Goal: Book appointment/travel/reservation

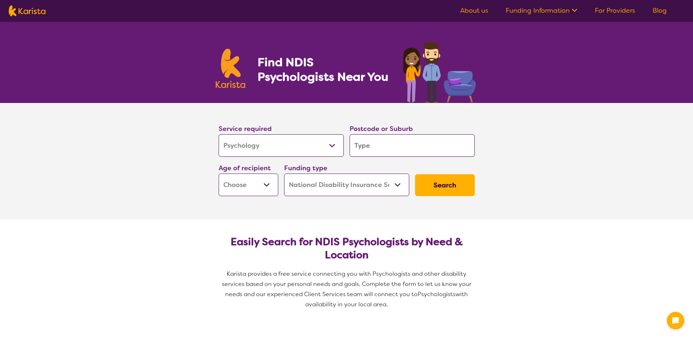
select select "Psychology"
select select "NDIS"
select select "Psychology"
select select "NDIS"
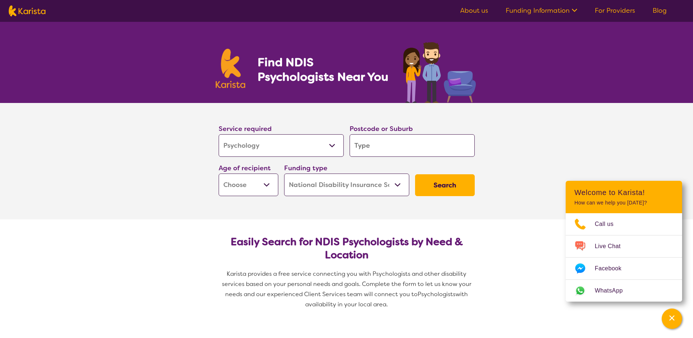
click at [367, 145] on input "search" at bounding box center [412, 145] width 125 height 23
type input "4"
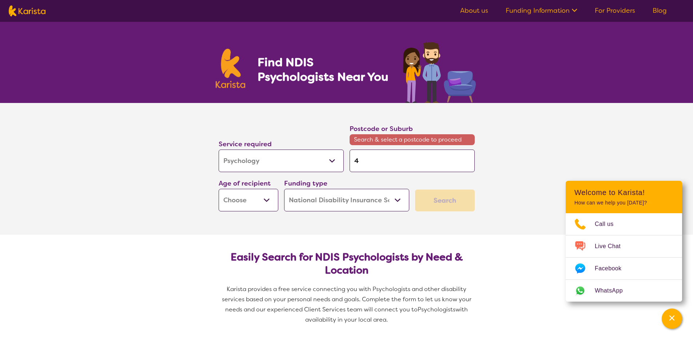
type input "41"
type input "416"
type input "4161"
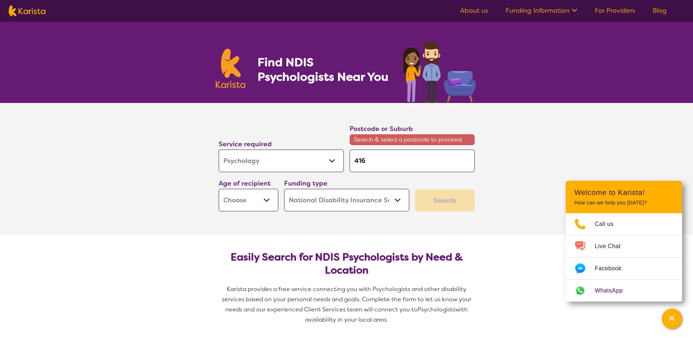
type input "4161"
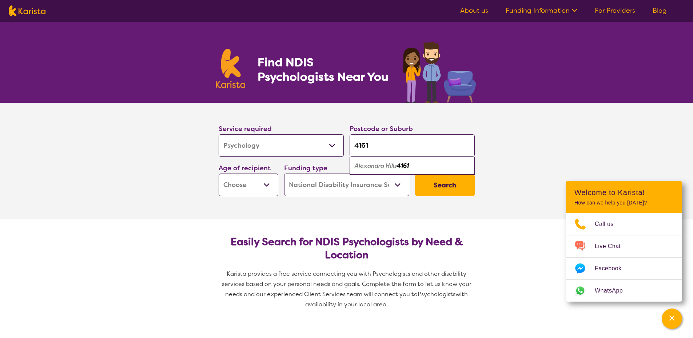
type input "4161"
click at [265, 184] on select "Early Childhood - 0 to 9 Child - 10 to 11 Adolescent - 12 to 17 Adult - 18 to 6…" at bounding box center [249, 185] width 60 height 23
select select "AD"
click at [219, 174] on select "Early Childhood - 0 to 9 Child - 10 to 11 Adolescent - 12 to 17 Adult - 18 to 6…" at bounding box center [249, 185] width 60 height 23
select select "AD"
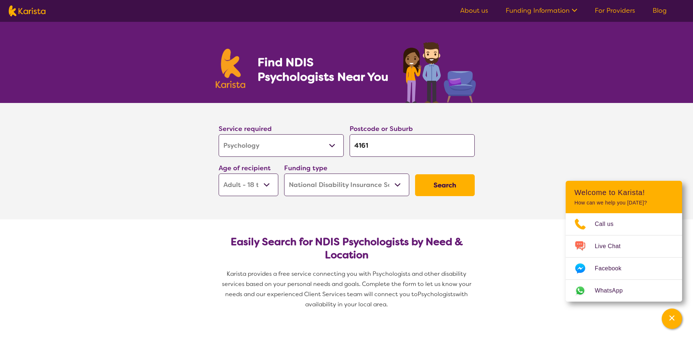
click at [460, 185] on button "Search" at bounding box center [445, 185] width 60 height 22
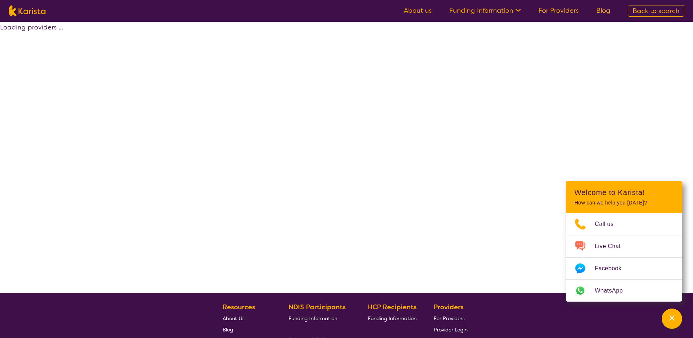
select select "by_score"
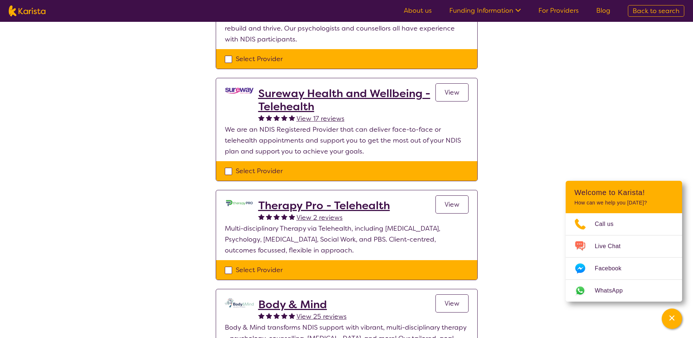
scroll to position [182, 0]
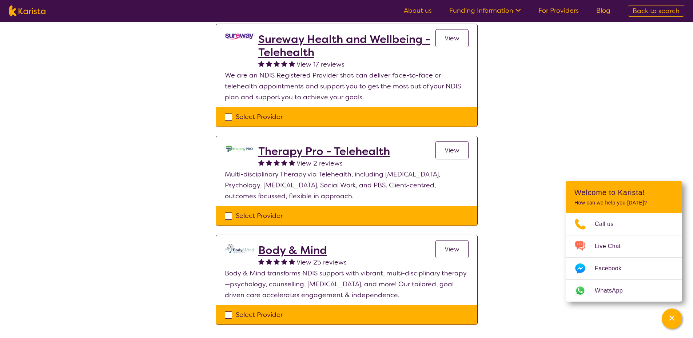
click at [321, 152] on h2 "Therapy Pro - Telehealth" at bounding box center [324, 151] width 132 height 13
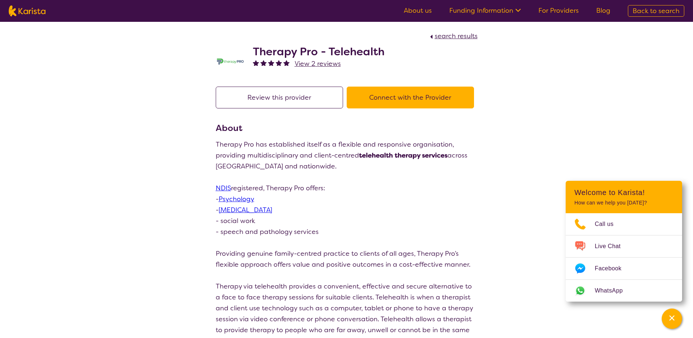
click at [383, 97] on button "Connect with the Provider" at bounding box center [410, 98] width 127 height 22
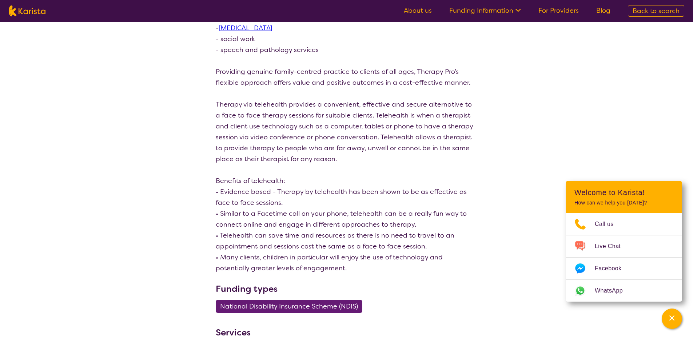
select select "by_score"
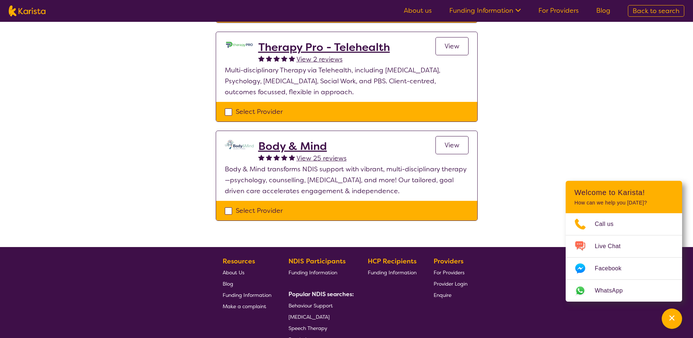
scroll to position [291, 0]
